Goal: Task Accomplishment & Management: Complete application form

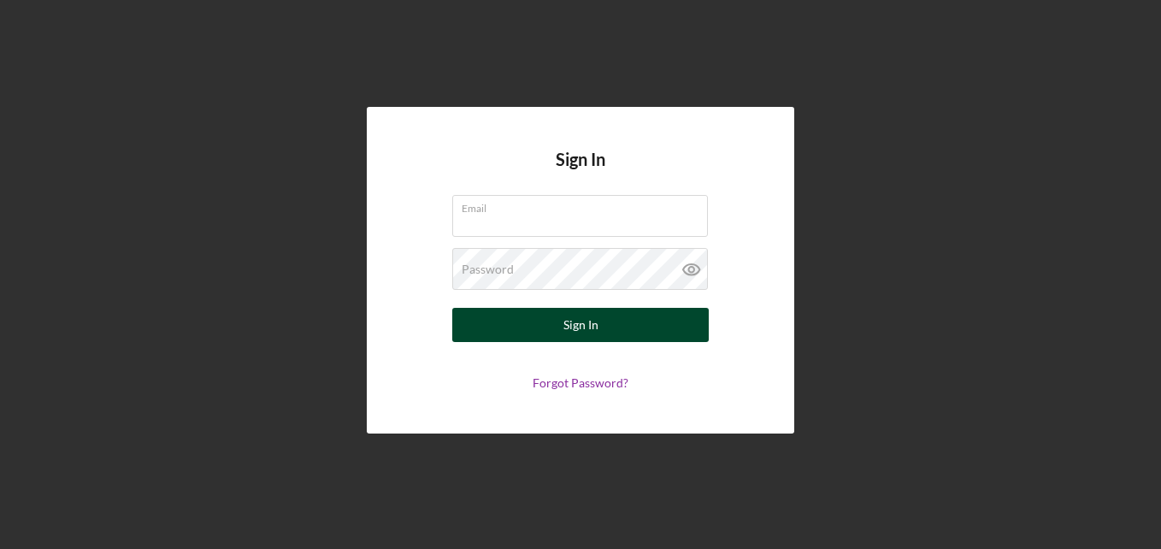
type input "[EMAIL_ADDRESS][DOMAIN_NAME]"
click at [588, 322] on div "Sign In" at bounding box center [580, 325] width 35 height 34
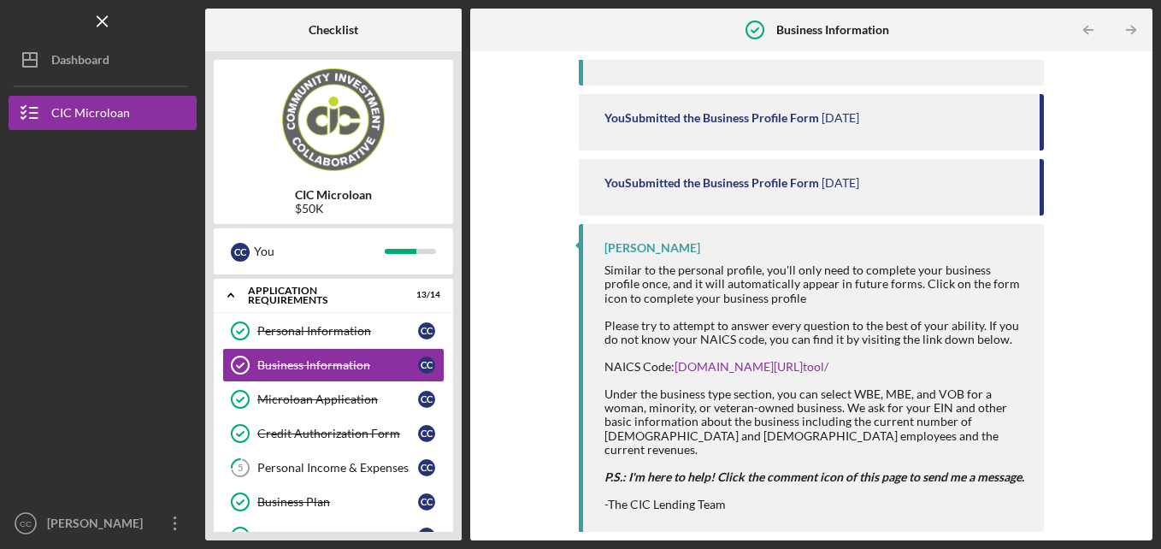
scroll to position [292, 0]
